Goal: Contribute content: Contribute content

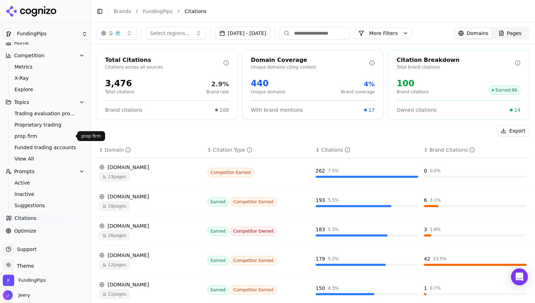
click at [48, 134] on span "prop firm" at bounding box center [45, 136] width 62 height 7
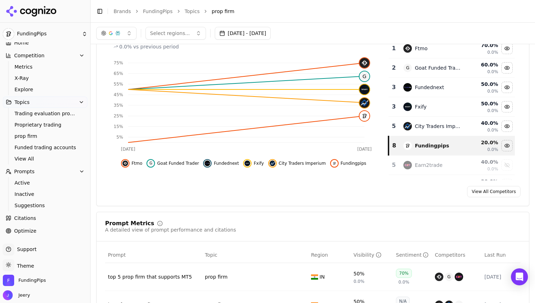
scroll to position [16, 0]
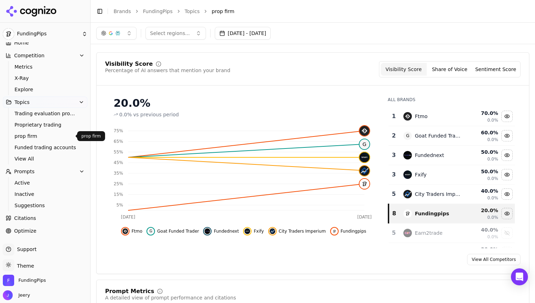
click at [24, 137] on span "prop firm" at bounding box center [45, 136] width 62 height 7
click at [36, 161] on span "View All" at bounding box center [45, 158] width 62 height 7
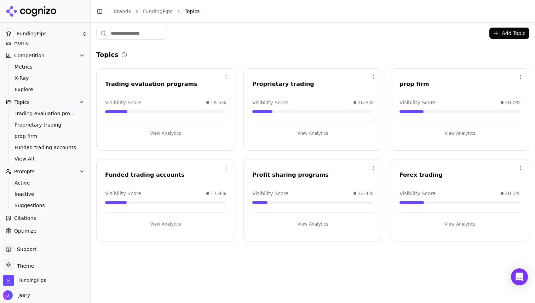
click at [446, 105] on div "Visibility Score 20.0%" at bounding box center [459, 102] width 121 height 7
click at [464, 129] on button "View Analytics" at bounding box center [459, 133] width 121 height 11
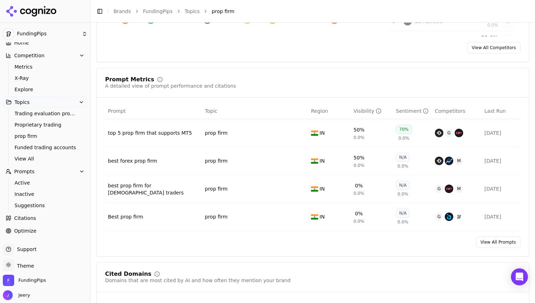
scroll to position [260, 0]
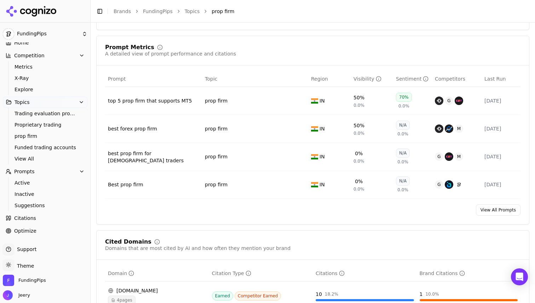
click at [499, 210] on link "View All Prompts" at bounding box center [498, 209] width 45 height 11
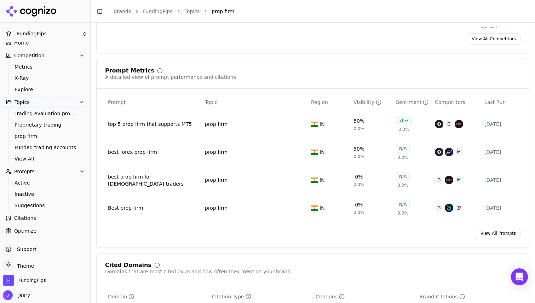
scroll to position [247, 0]
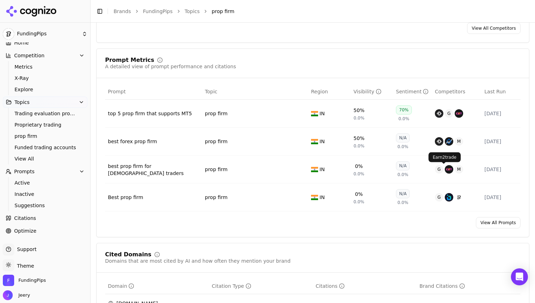
click at [489, 224] on link "View All Prompts" at bounding box center [498, 222] width 45 height 11
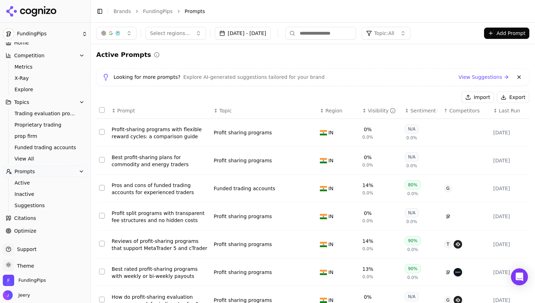
click at [499, 34] on button "Add Prompt" at bounding box center [506, 33] width 45 height 11
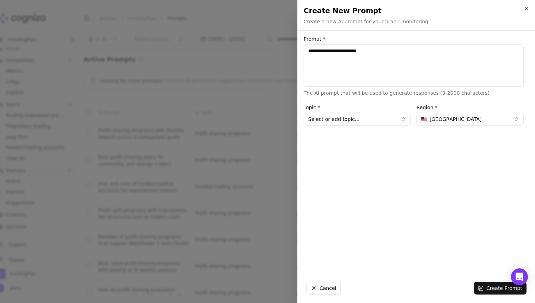
type textarea "**********"
click at [273, 177] on div at bounding box center [267, 151] width 535 height 303
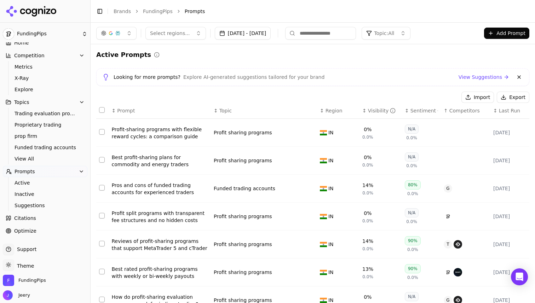
click at [394, 35] on span "Topic: All" at bounding box center [384, 33] width 20 height 7
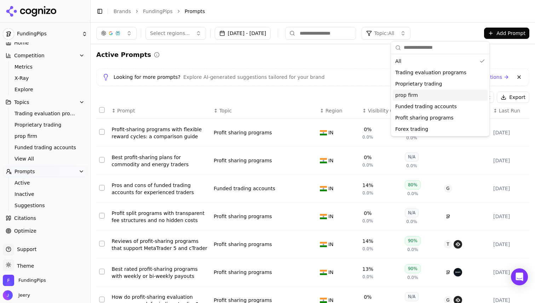
click at [410, 93] on span "prop firm" at bounding box center [406, 95] width 23 height 7
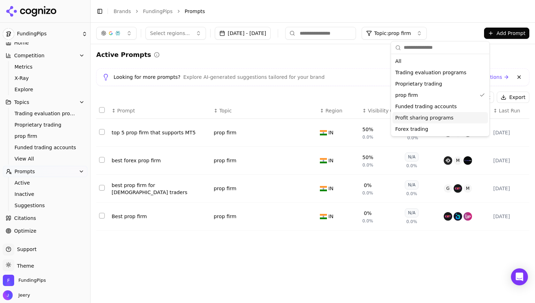
click at [284, 251] on div "Select regions... [DATE] - [DATE] Topic: prop firm Add Prompt Active Prompts Lo…" at bounding box center [313, 163] width 444 height 280
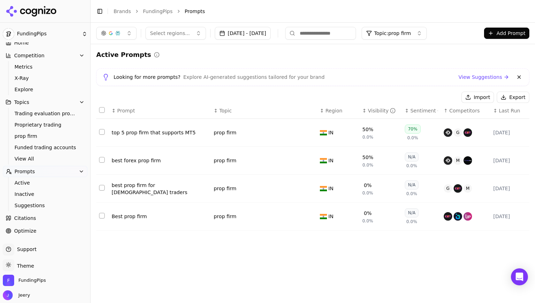
click at [505, 39] on div "Select regions... [DATE] - [DATE] Topic: prop firm Add Prompt" at bounding box center [312, 33] width 433 height 13
click at [502, 36] on button "Add Prompt" at bounding box center [506, 33] width 45 height 11
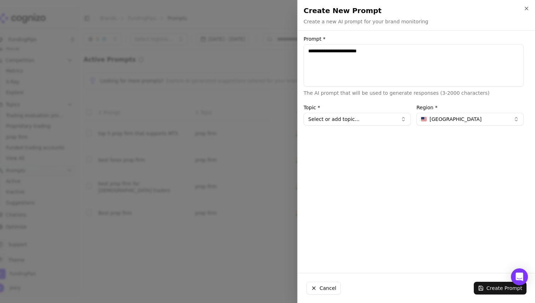
type textarea "**********"
click at [436, 116] on span "[GEOGRAPHIC_DATA]" at bounding box center [455, 119] width 52 height 7
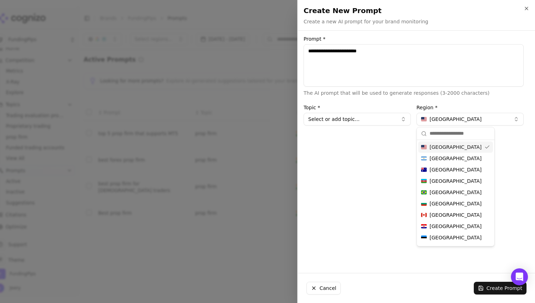
click at [437, 139] on input "text" at bounding box center [459, 134] width 60 height 14
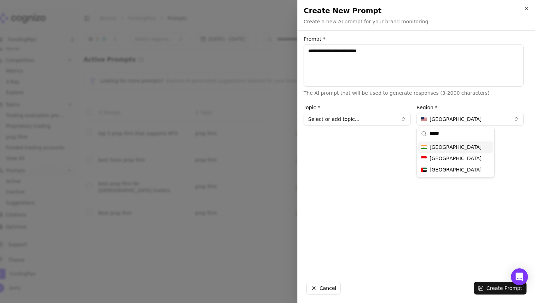
type input "*****"
click at [464, 148] on div "[GEOGRAPHIC_DATA]" at bounding box center [455, 146] width 75 height 11
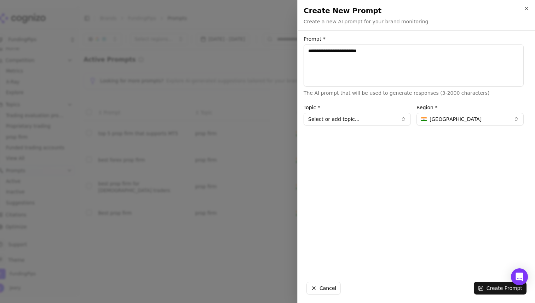
click at [363, 118] on button "Select or add topic..." at bounding box center [356, 119] width 107 height 13
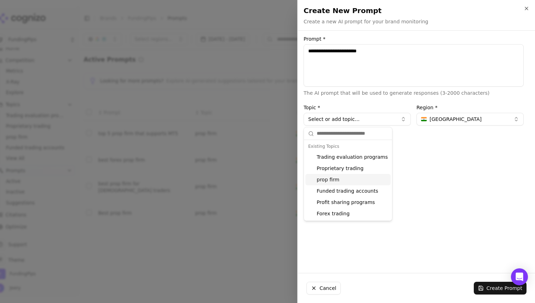
click at [333, 181] on div "prop firm" at bounding box center [347, 179] width 85 height 11
type input "*********"
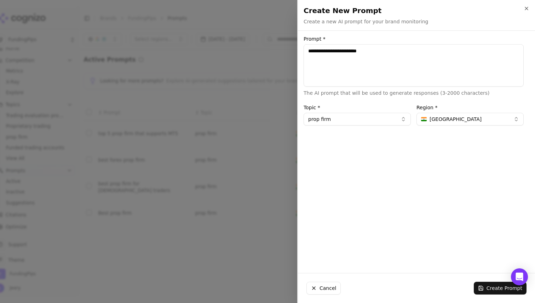
click at [385, 52] on textarea "**********" at bounding box center [413, 65] width 220 height 42
click at [483, 286] on button "Create Prompt" at bounding box center [499, 288] width 53 height 13
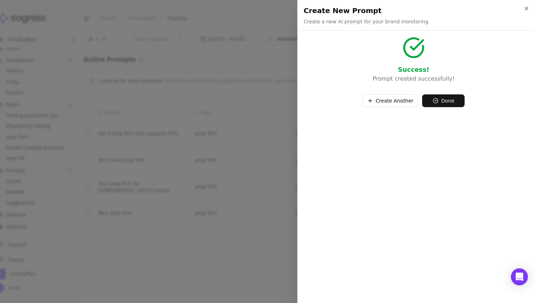
click at [401, 97] on button "Create Another" at bounding box center [390, 100] width 56 height 13
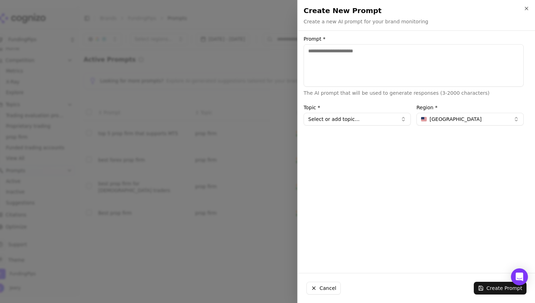
click at [326, 58] on textarea "Prompt *" at bounding box center [413, 65] width 220 height 42
type textarea "**********"
click at [368, 121] on button "Select or add topic..." at bounding box center [356, 119] width 107 height 13
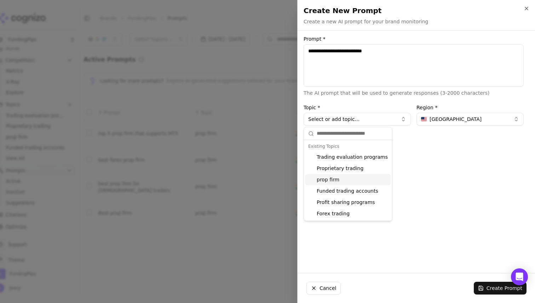
click at [338, 179] on div "prop firm" at bounding box center [347, 179] width 85 height 11
type input "*********"
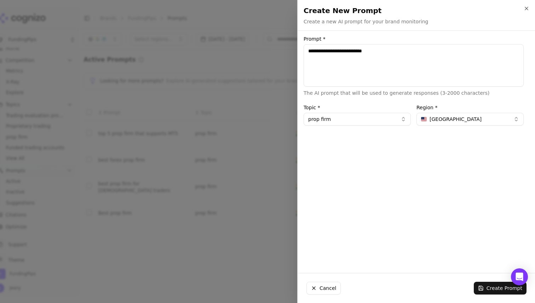
click at [438, 119] on span "[GEOGRAPHIC_DATA]" at bounding box center [455, 119] width 52 height 7
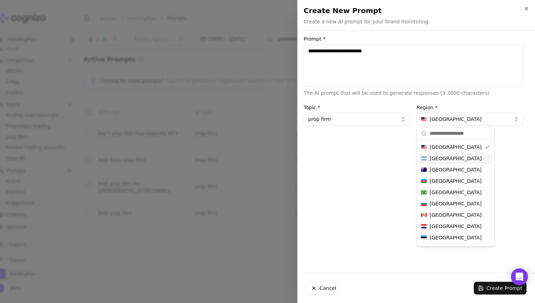
click at [438, 132] on input "text" at bounding box center [459, 134] width 60 height 14
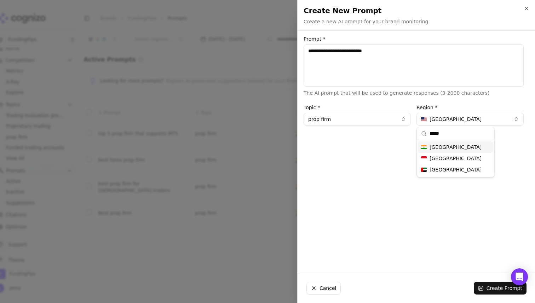
type input "*****"
click at [441, 149] on div "[GEOGRAPHIC_DATA]" at bounding box center [455, 146] width 75 height 11
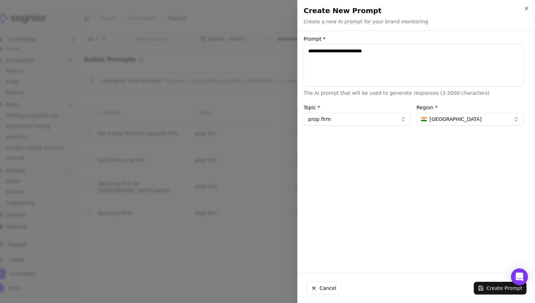
click at [371, 61] on textarea "**********" at bounding box center [413, 65] width 220 height 42
click at [390, 63] on textarea "**********" at bounding box center [413, 65] width 220 height 42
click at [483, 289] on button "Create Prompt" at bounding box center [499, 288] width 53 height 13
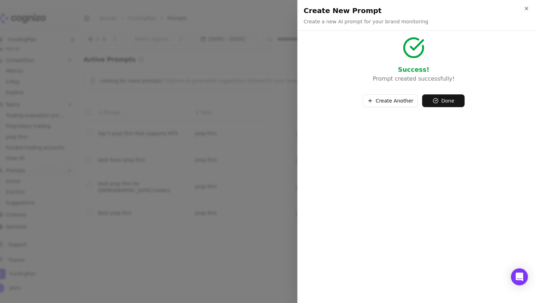
click at [441, 97] on button "Done" at bounding box center [443, 100] width 42 height 13
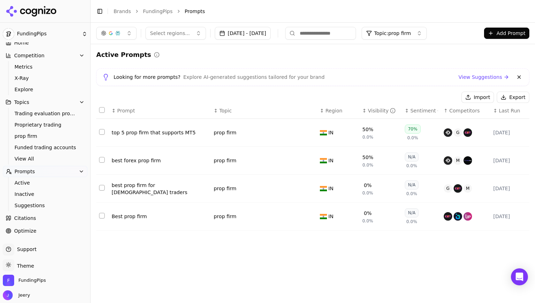
click at [501, 35] on button "Add Prompt" at bounding box center [506, 33] width 45 height 11
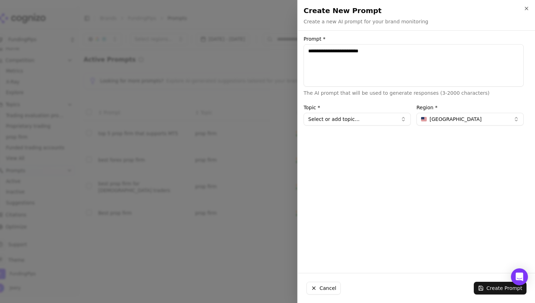
type textarea "**********"
click at [408, 181] on div "**********" at bounding box center [413, 151] width 231 height 231
click at [396, 54] on textarea "**********" at bounding box center [413, 65] width 220 height 42
click at [470, 118] on button "[GEOGRAPHIC_DATA]" at bounding box center [469, 119] width 107 height 13
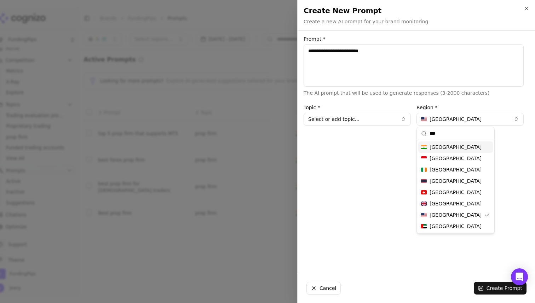
type input "***"
click at [445, 147] on div "[GEOGRAPHIC_DATA]" at bounding box center [455, 146] width 75 height 11
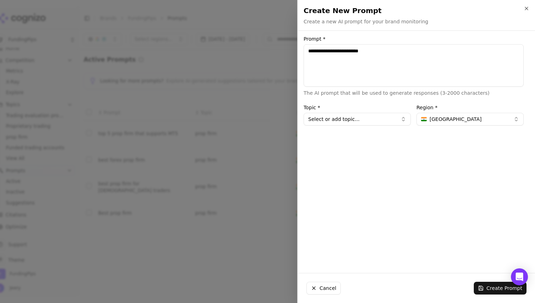
click at [353, 103] on form "**********" at bounding box center [413, 80] width 220 height 89
click at [351, 116] on button "Select or add topic..." at bounding box center [356, 119] width 107 height 13
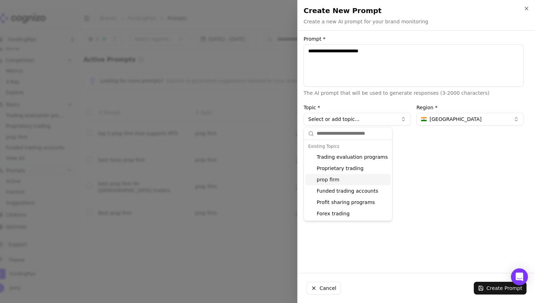
click at [326, 178] on div "prop firm" at bounding box center [347, 179] width 85 height 11
type input "*********"
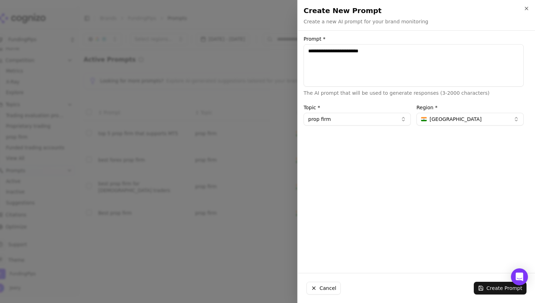
click at [493, 288] on button "Create Prompt" at bounding box center [499, 288] width 53 height 13
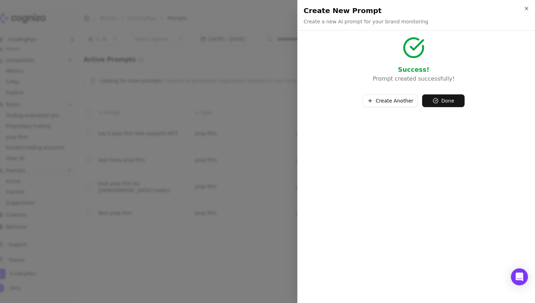
click at [447, 101] on button "Done" at bounding box center [443, 100] width 42 height 13
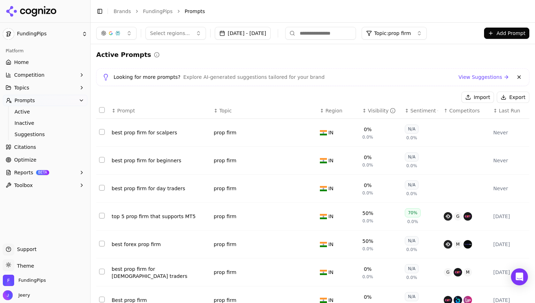
scroll to position [24, 0]
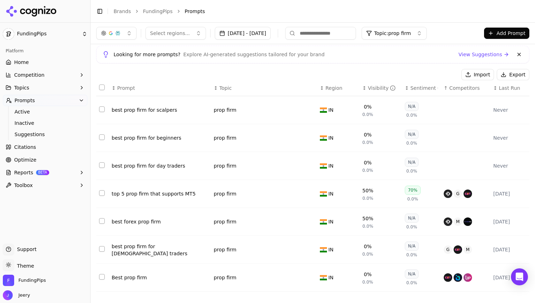
click at [504, 28] on button "Add Prompt" at bounding box center [506, 33] width 45 height 11
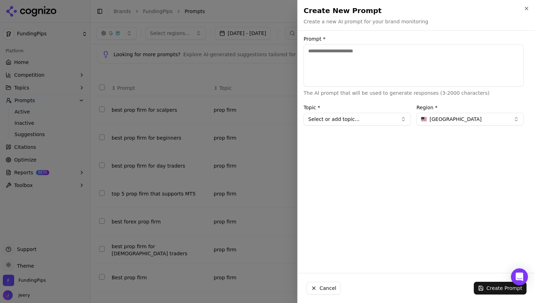
click at [261, 153] on div at bounding box center [267, 151] width 535 height 303
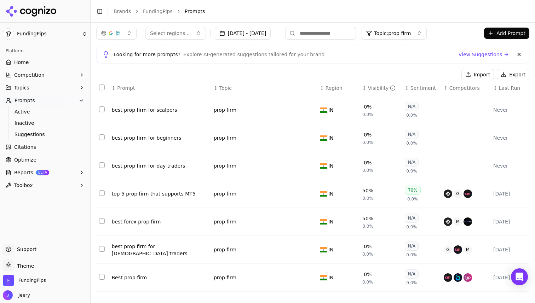
scroll to position [0, 0]
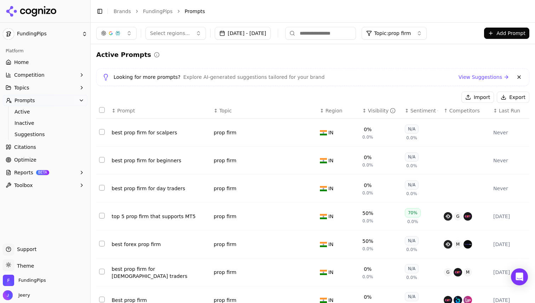
click at [124, 216] on div "top 5 prop firm that supports MT5" at bounding box center [160, 216] width 96 height 7
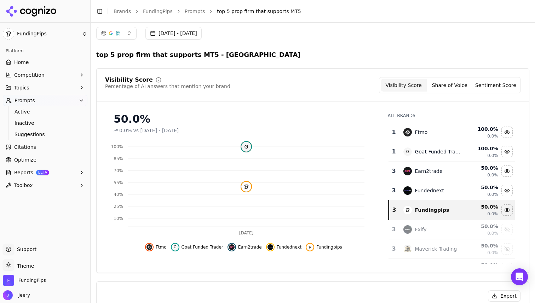
click at [44, 123] on span "Inactive" at bounding box center [45, 123] width 62 height 7
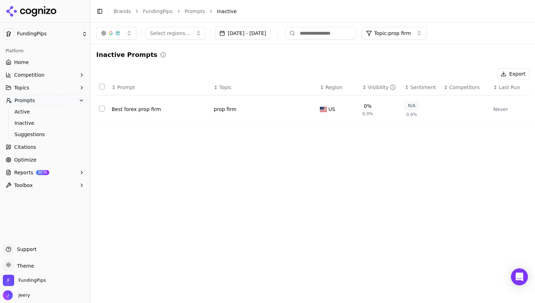
click at [101, 112] on td "Data table" at bounding box center [102, 109] width 13 height 28
click at [101, 109] on button "Select row 1" at bounding box center [102, 109] width 6 height 6
click at [101, 87] on button "Select all rows" at bounding box center [102, 87] width 6 height 6
click at [36, 133] on span "Suggestions" at bounding box center [45, 134] width 62 height 7
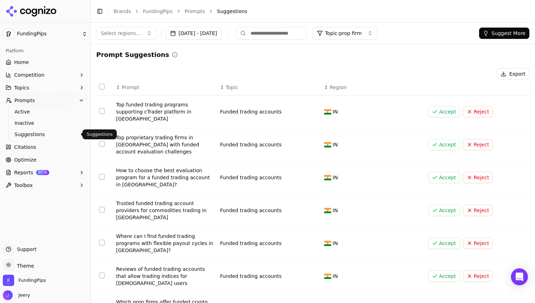
click at [438, 108] on button "Accept" at bounding box center [444, 111] width 32 height 11
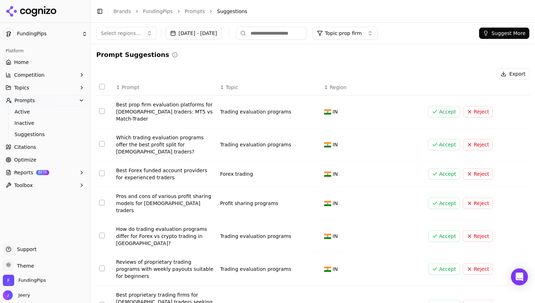
click at [377, 37] on button "Topic: prop firm" at bounding box center [344, 33] width 65 height 13
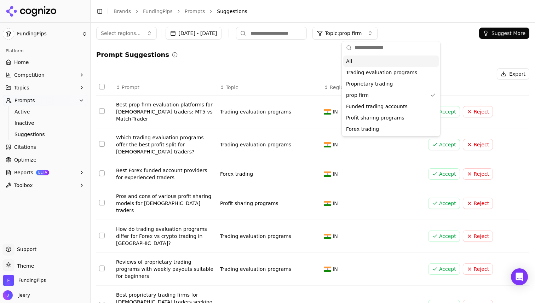
click at [368, 61] on div "All" at bounding box center [390, 61] width 95 height 11
click at [263, 61] on div "Prompt Suggestions Export ↕ Prompt ↕ Topic ↕ Region Best prop firm evaluation p…" at bounding box center [312, 242] width 433 height 384
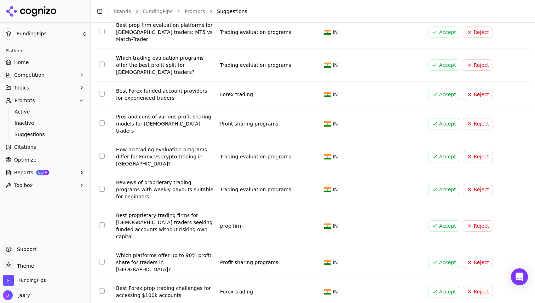
scroll to position [86, 0]
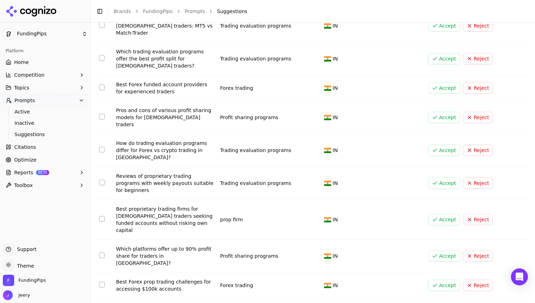
click at [103, 216] on button "Select row 7" at bounding box center [102, 219] width 6 height 6
click at [443, 214] on button "Accept" at bounding box center [444, 219] width 32 height 11
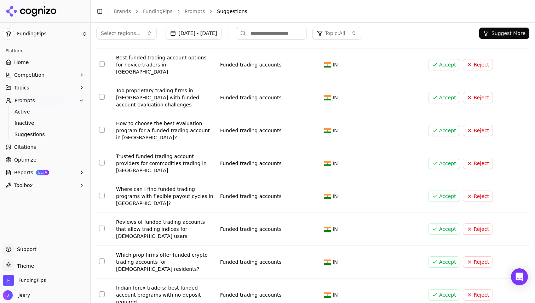
scroll to position [0, 0]
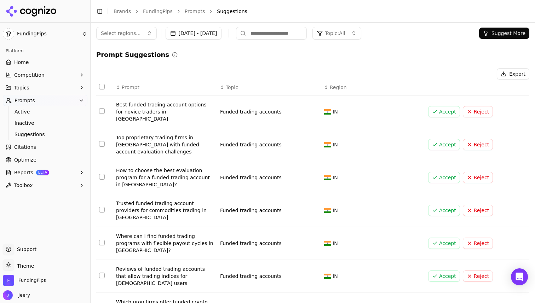
click at [488, 36] on button "Suggest More" at bounding box center [504, 33] width 50 height 11
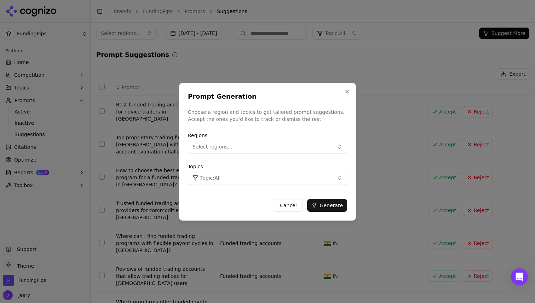
click at [290, 143] on button "Select regions..." at bounding box center [267, 147] width 159 height 14
click at [219, 178] on div "[GEOGRAPHIC_DATA]" at bounding box center [237, 175] width 95 height 11
click at [252, 198] on div "Cancel Generate" at bounding box center [267, 202] width 159 height 18
click at [278, 178] on button "Topic: All" at bounding box center [267, 178] width 159 height 14
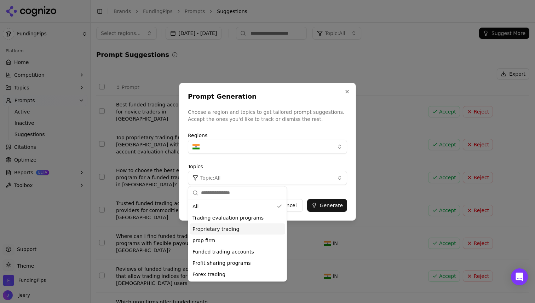
click at [218, 231] on span "Proprietary trading" at bounding box center [215, 229] width 47 height 7
click at [332, 210] on button "Generate" at bounding box center [327, 205] width 40 height 13
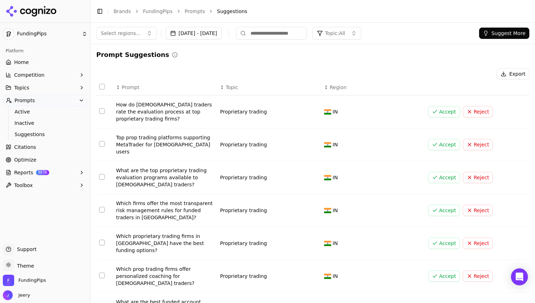
click at [33, 148] on span "Citations" at bounding box center [25, 147] width 22 height 7
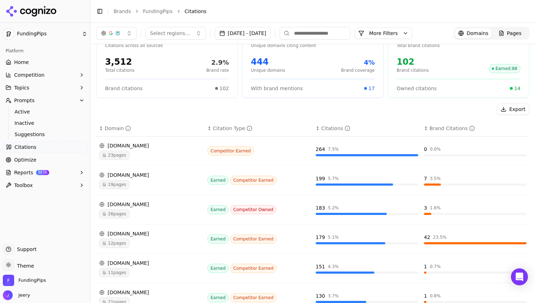
scroll to position [32, 0]
